Goal: Transaction & Acquisition: Purchase product/service

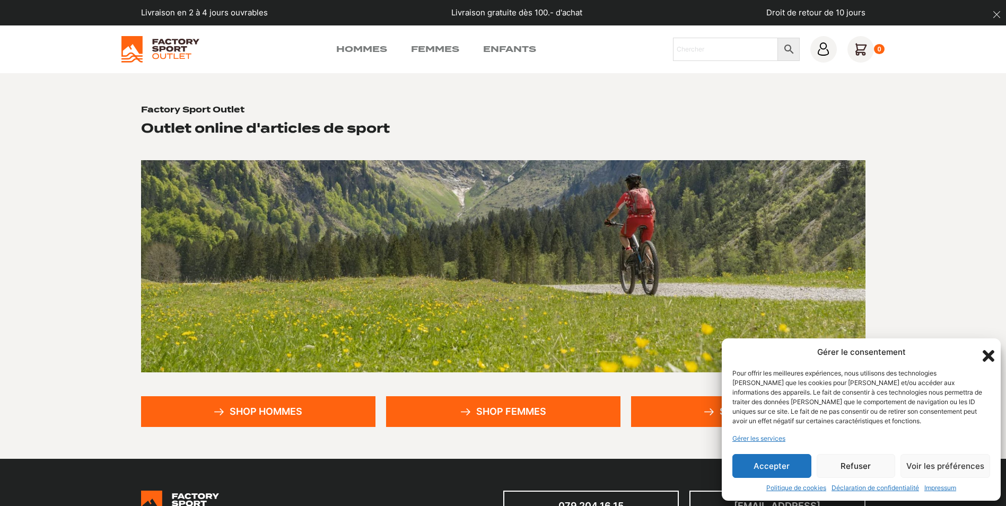
click at [786, 469] on button "Accepter" at bounding box center [771, 466] width 79 height 24
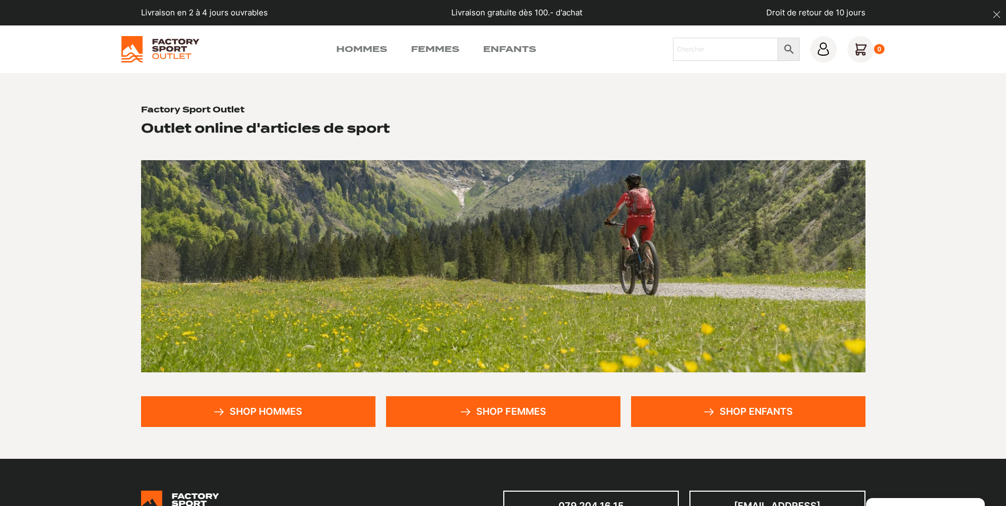
click at [736, 407] on link "Shop enfants" at bounding box center [748, 411] width 234 height 31
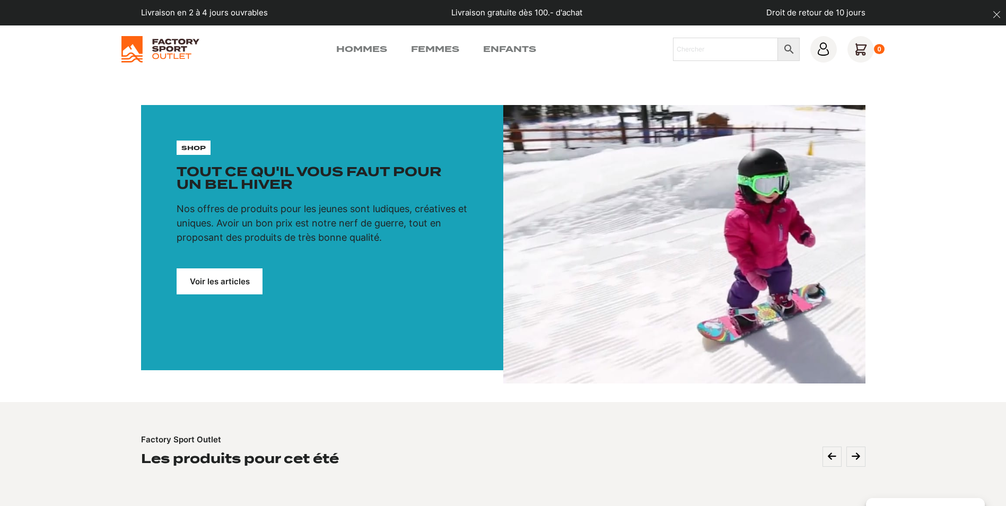
click at [209, 284] on link "Voir les articles" at bounding box center [220, 281] width 86 height 26
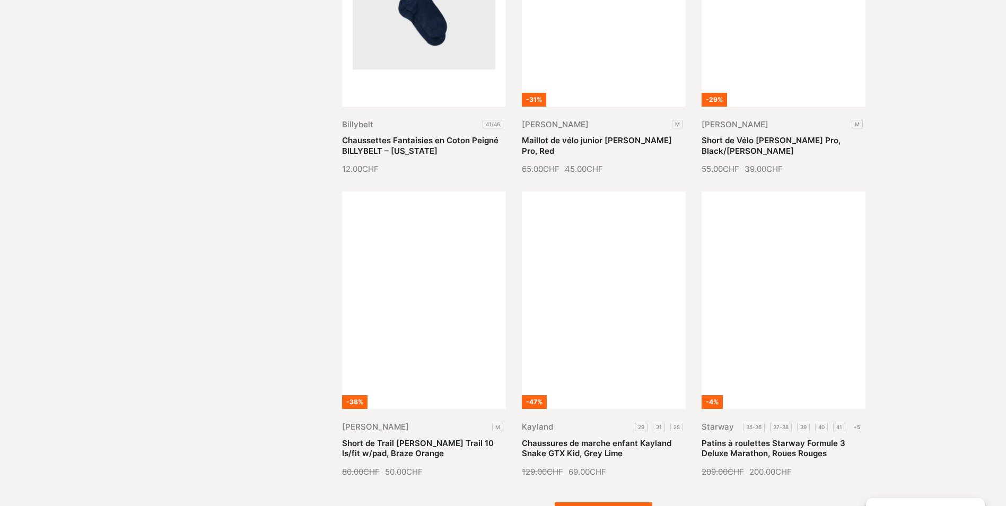
scroll to position [1220, 0]
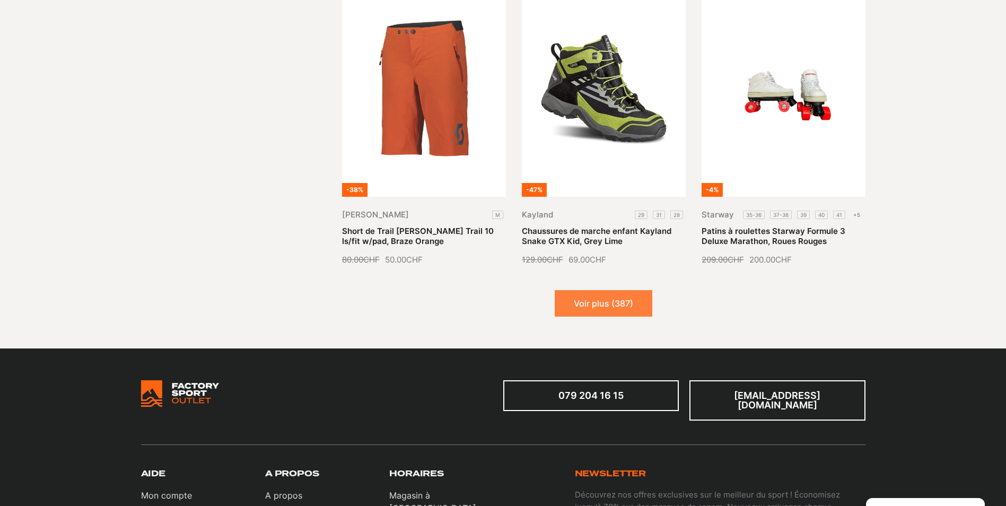
click at [600, 302] on button "Voir plus (387)" at bounding box center [604, 303] width 98 height 27
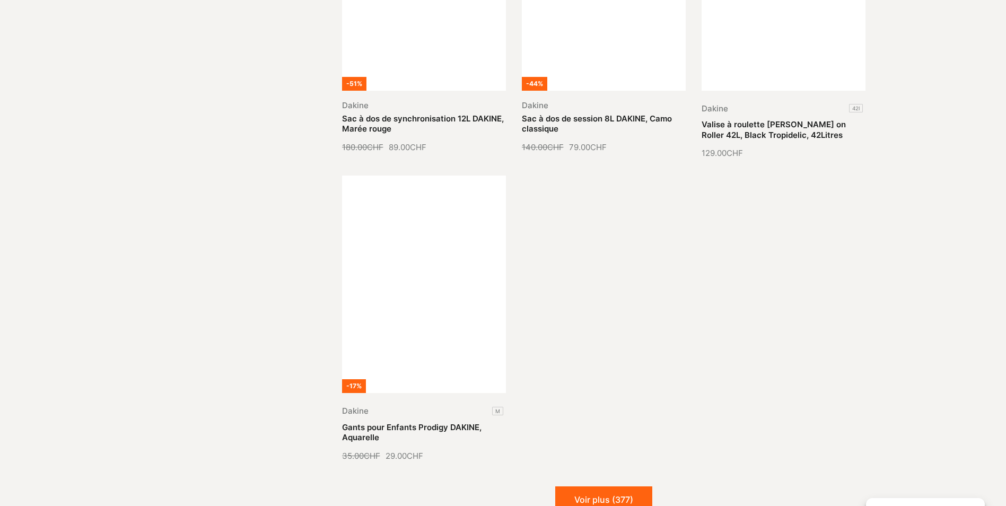
scroll to position [2280, 0]
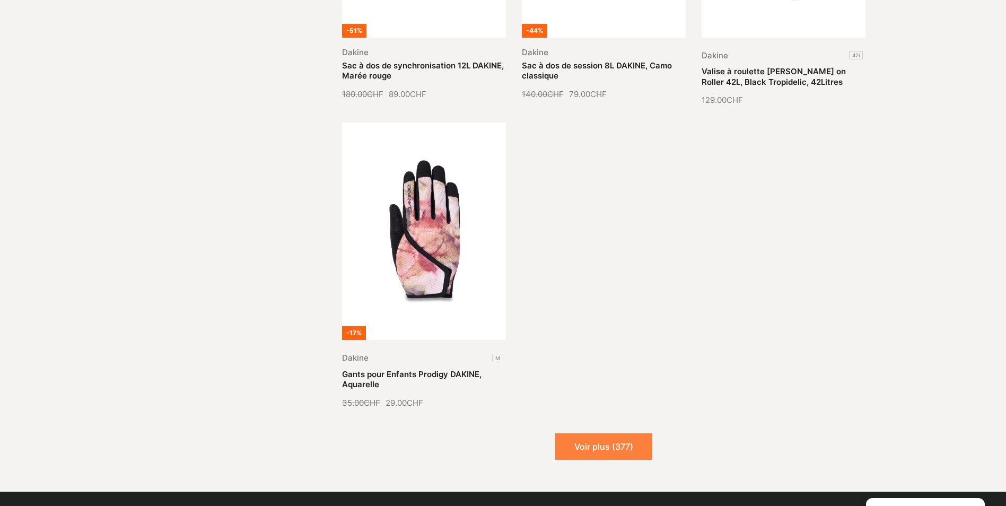
click at [635, 444] on button "Voir plus (377)" at bounding box center [603, 446] width 97 height 27
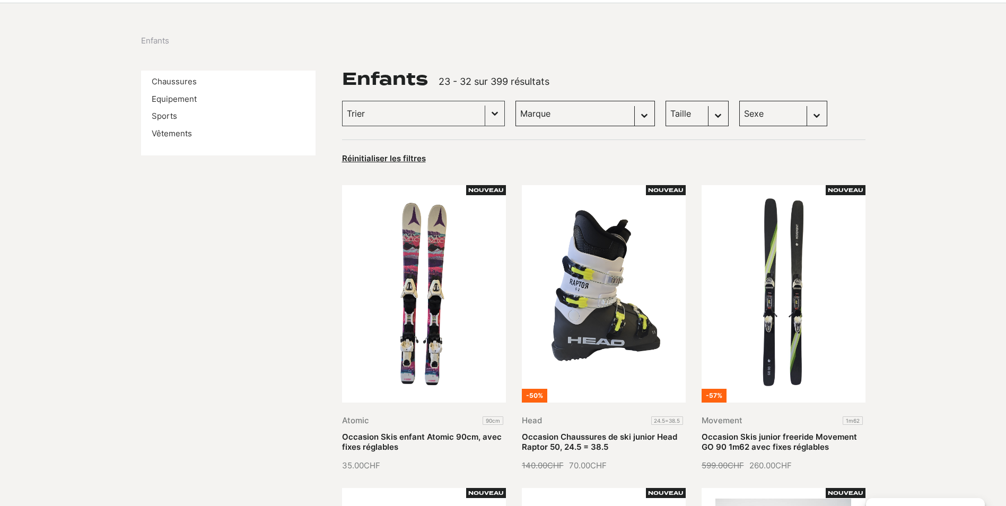
scroll to position [0, 0]
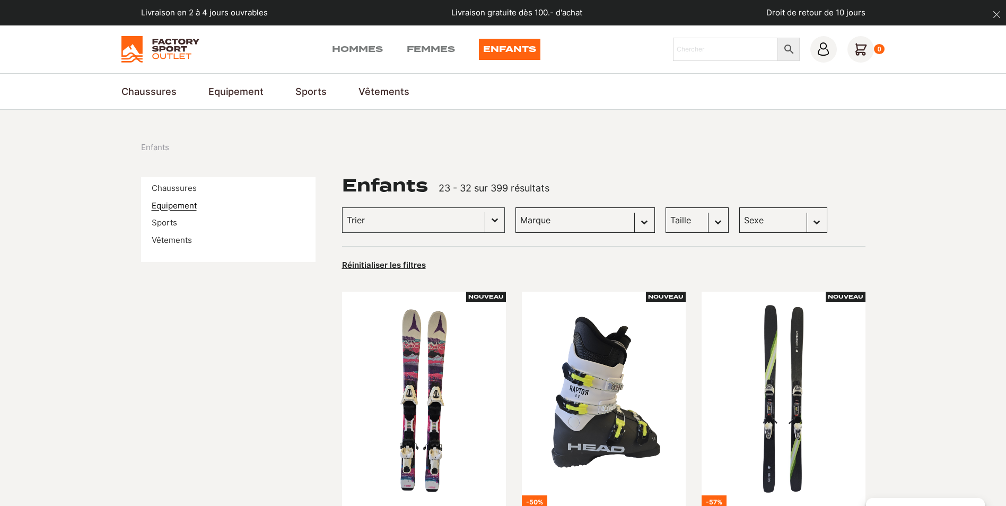
click at [172, 208] on link "Equipement" at bounding box center [174, 205] width 45 height 10
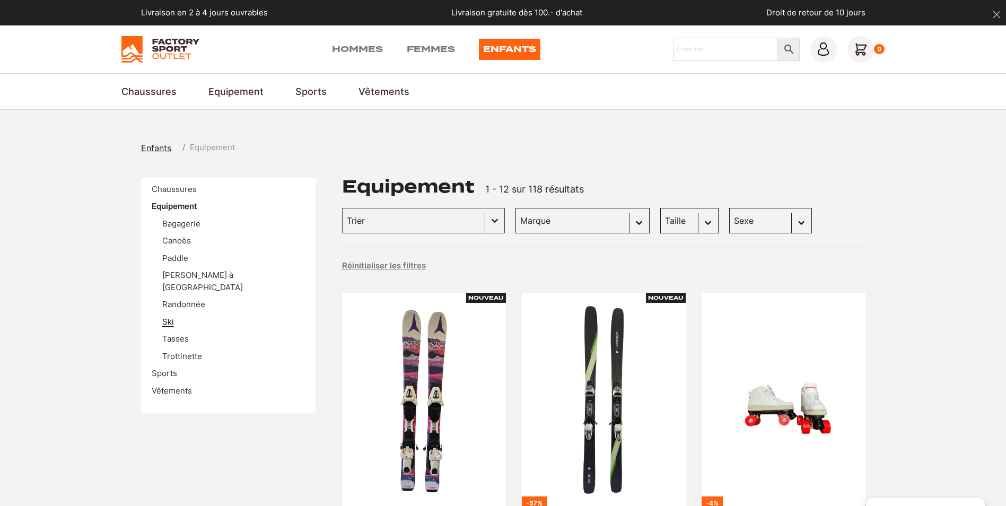
click at [171, 317] on link "Ski" at bounding box center [168, 322] width 12 height 10
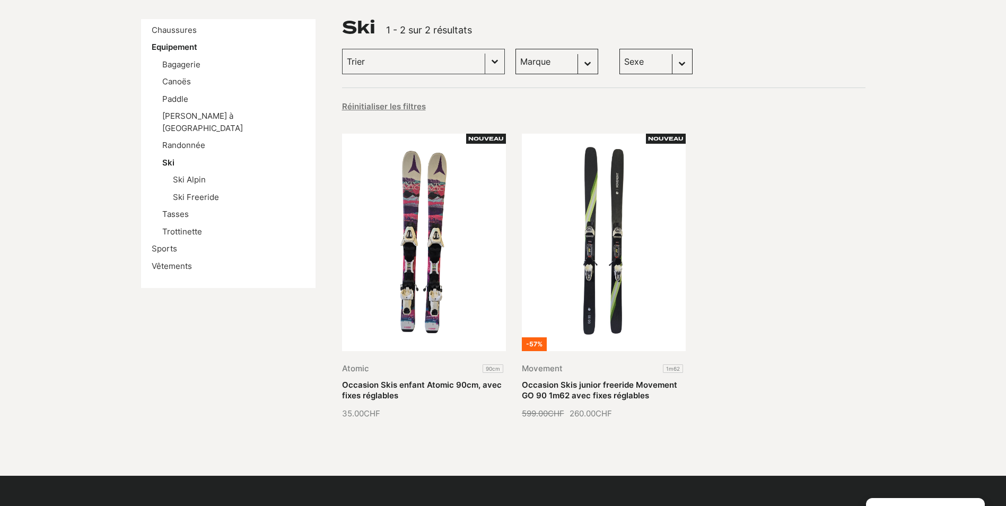
scroll to position [106, 0]
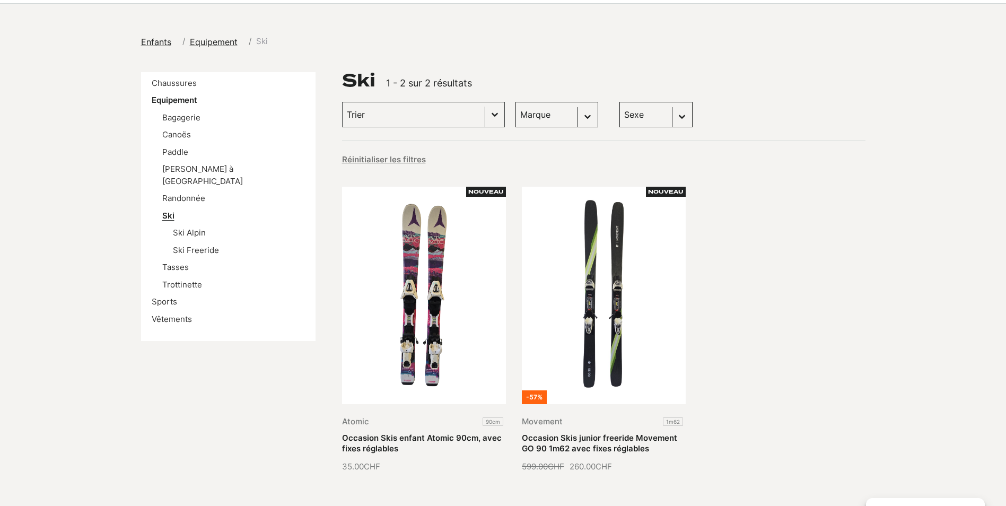
click at [168, 210] on link "Ski" at bounding box center [168, 215] width 12 height 10
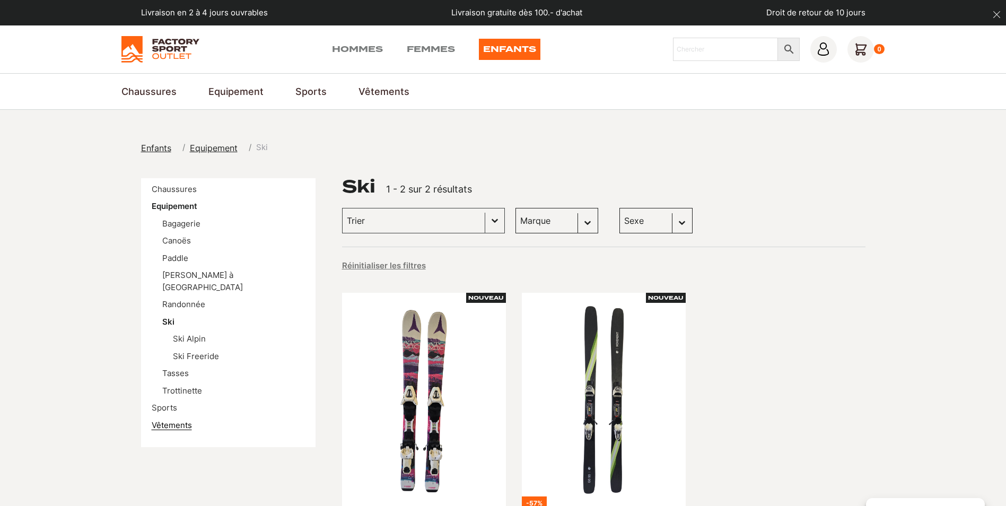
click at [171, 420] on link "Vêtements" at bounding box center [172, 425] width 40 height 10
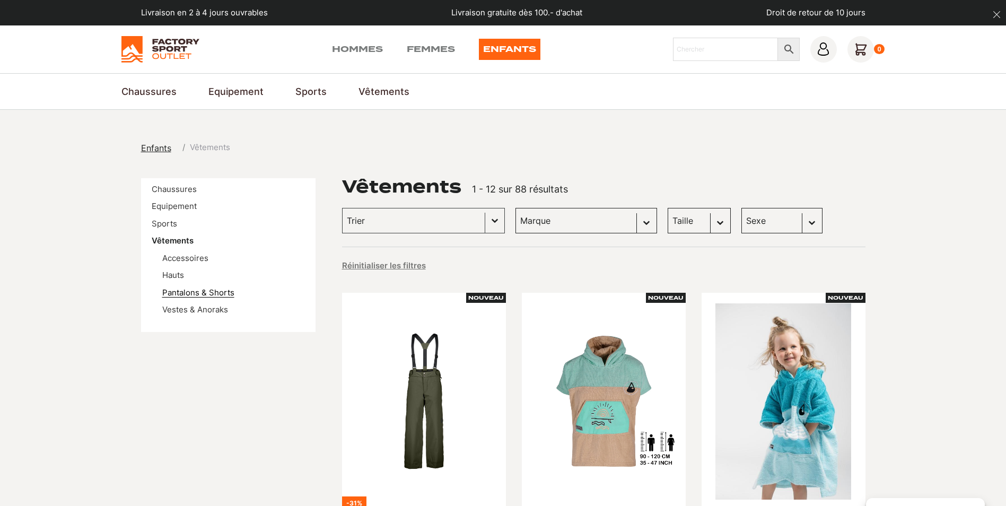
click at [190, 293] on link "Pantalons & Shorts" at bounding box center [198, 292] width 72 height 10
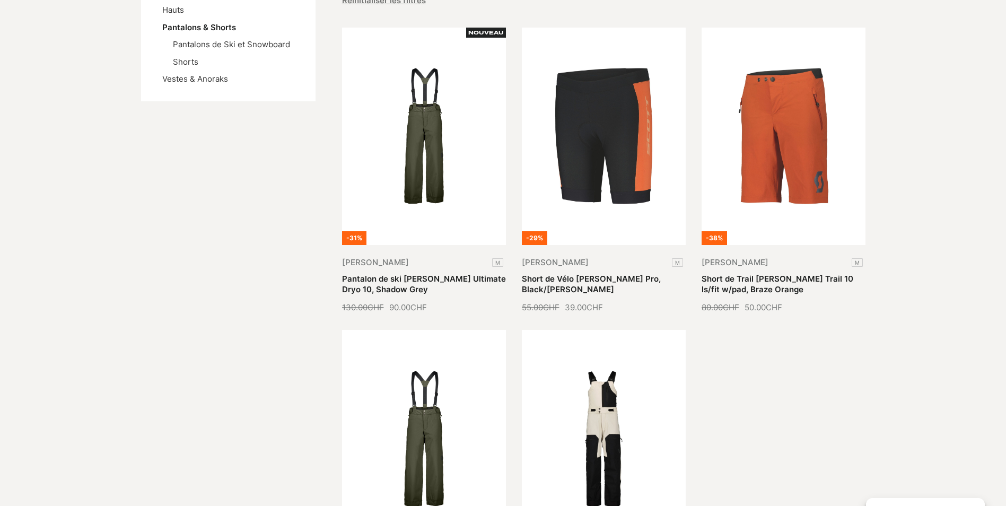
scroll to position [424, 0]
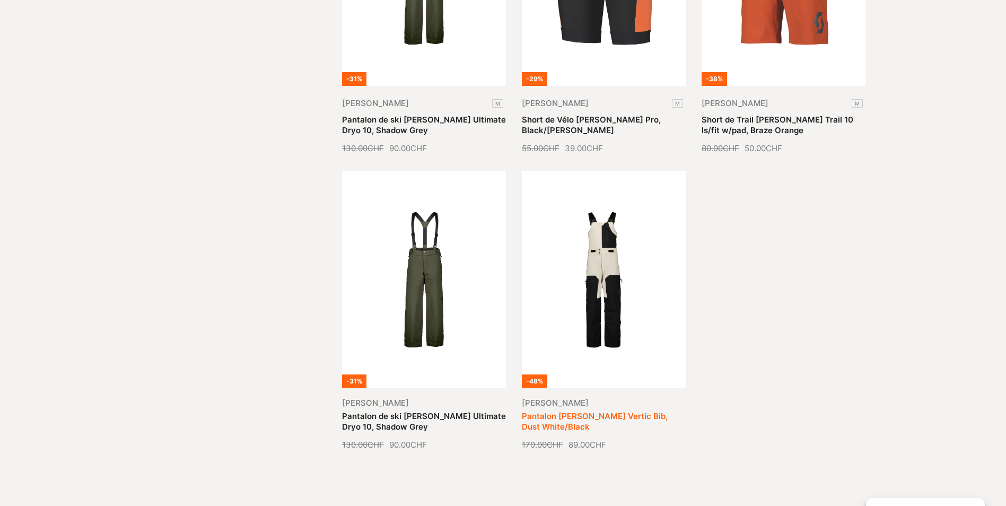
click at [635, 411] on link "Pantalon [PERSON_NAME] Vertic Bib, Dust White/Black" at bounding box center [595, 421] width 146 height 21
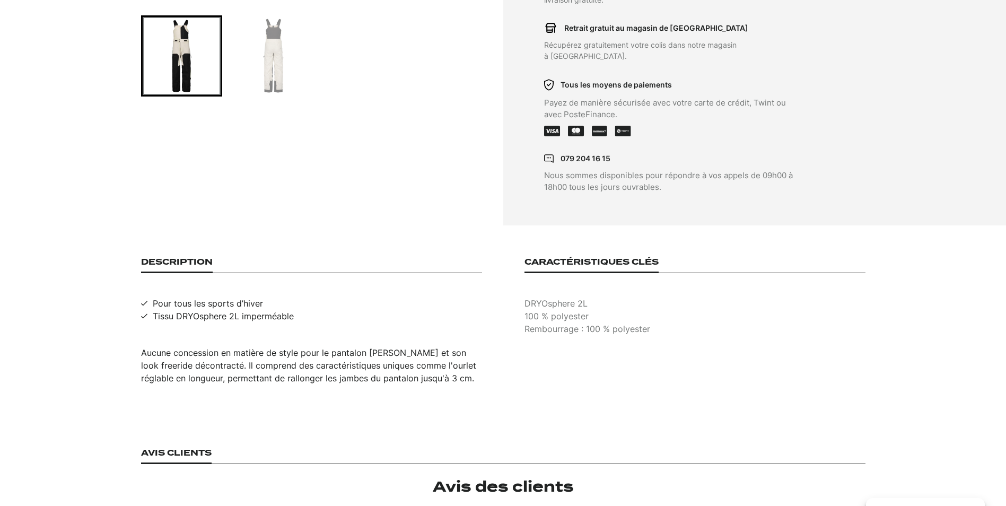
scroll to position [583, 0]
